Goal: Find specific page/section: Find specific page/section

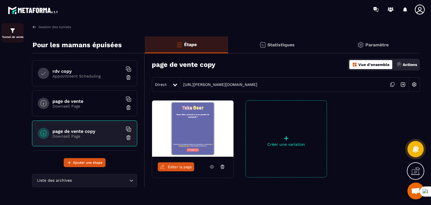
click at [9, 30] on img at bounding box center [12, 30] width 7 height 7
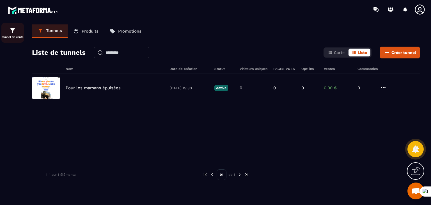
click at [10, 31] on img at bounding box center [12, 30] width 7 height 7
click at [86, 30] on p "Produits" at bounding box center [90, 31] width 17 height 5
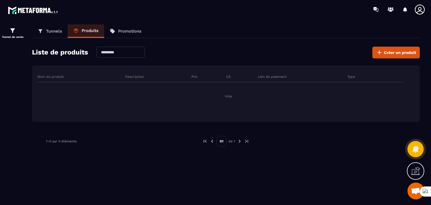
click at [125, 29] on p "Promotions" at bounding box center [129, 31] width 23 height 5
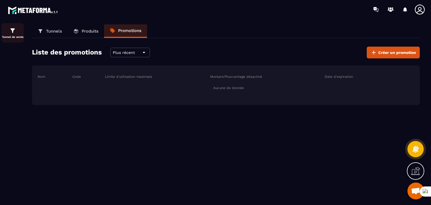
click at [9, 33] on div "Tunnel de vente" at bounding box center [12, 32] width 22 height 11
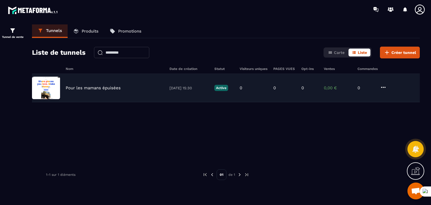
click at [47, 90] on img at bounding box center [46, 88] width 28 height 22
